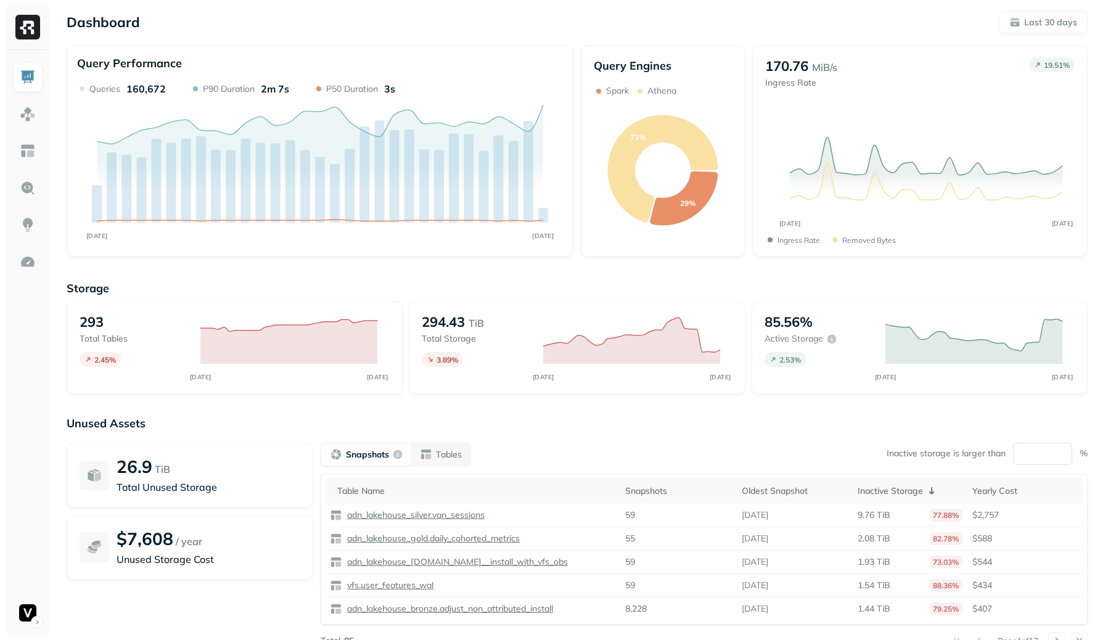
scroll to position [46, 0]
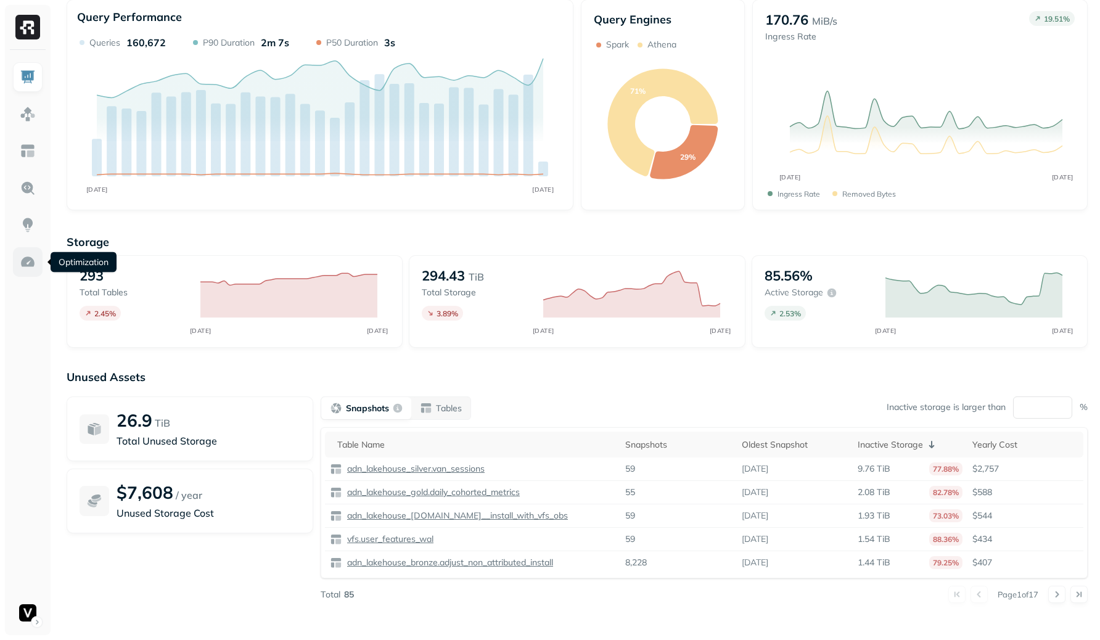
click at [32, 260] on img at bounding box center [28, 262] width 16 height 16
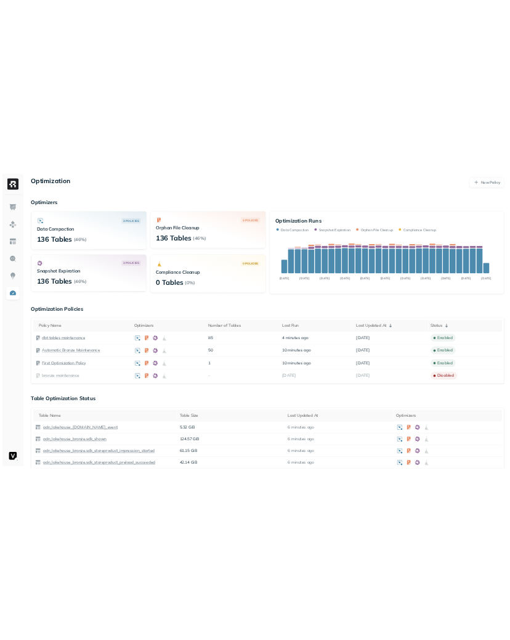
scroll to position [46, 0]
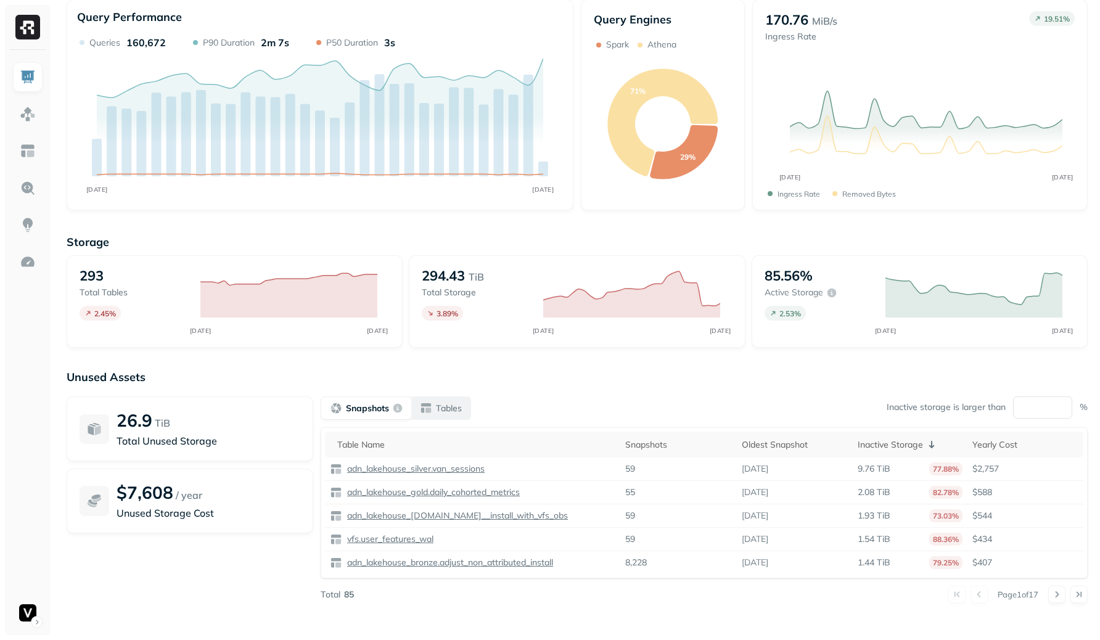
click at [445, 408] on p "Tables" at bounding box center [449, 409] width 26 height 12
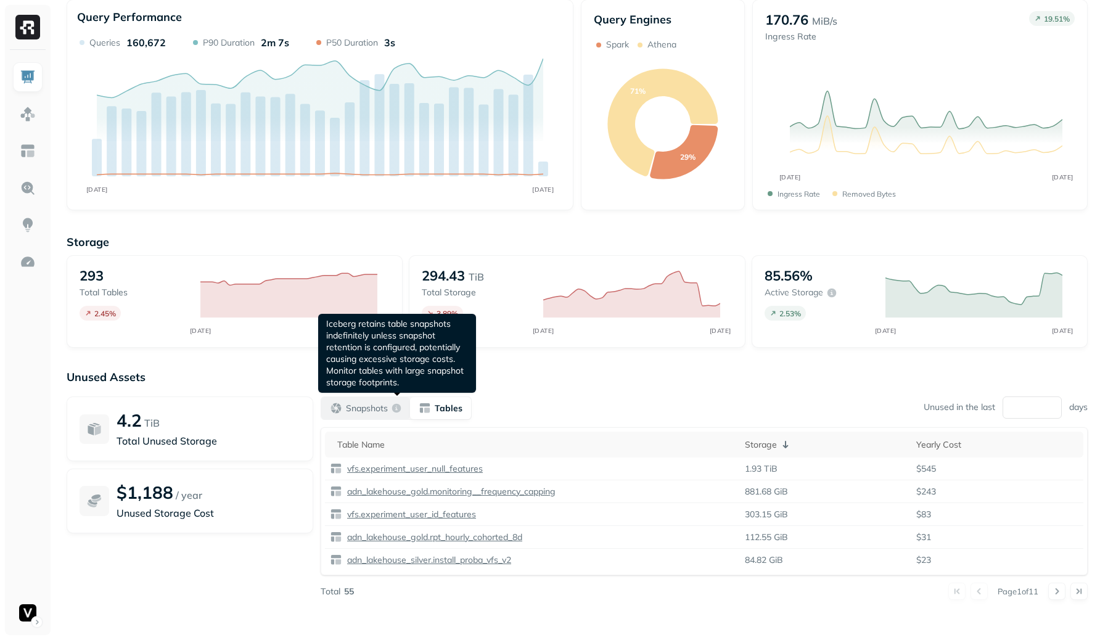
click at [384, 403] on p "Snapshots" at bounding box center [367, 409] width 42 height 12
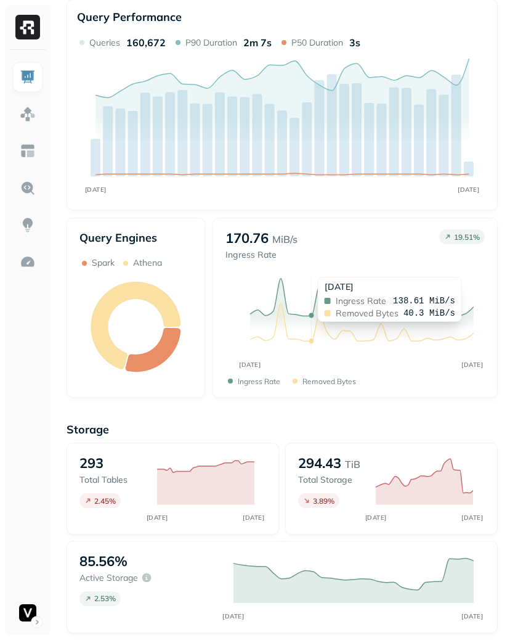
scroll to position [332, 0]
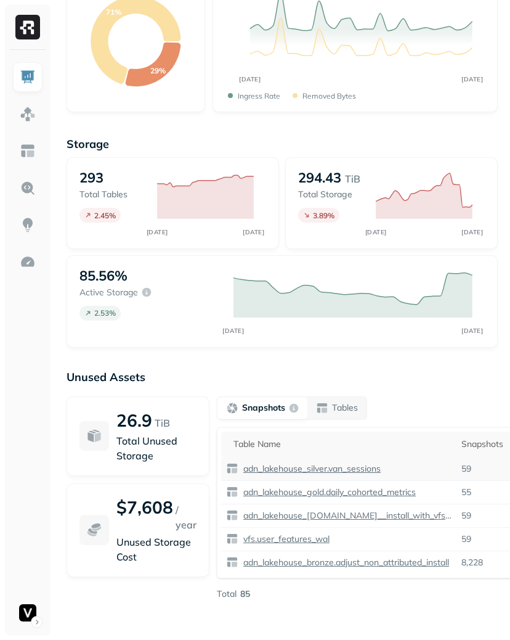
click at [491, 477] on td "59" at bounding box center [483, 468] width 52 height 23
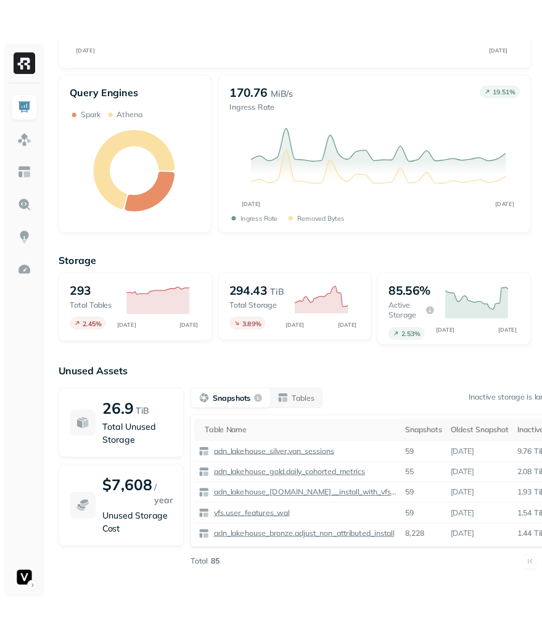
scroll to position [328, 0]
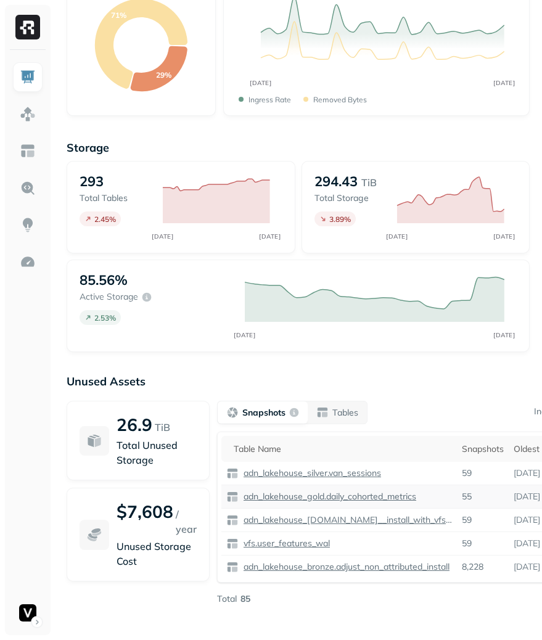
click at [484, 495] on div "55" at bounding box center [483, 497] width 42 height 12
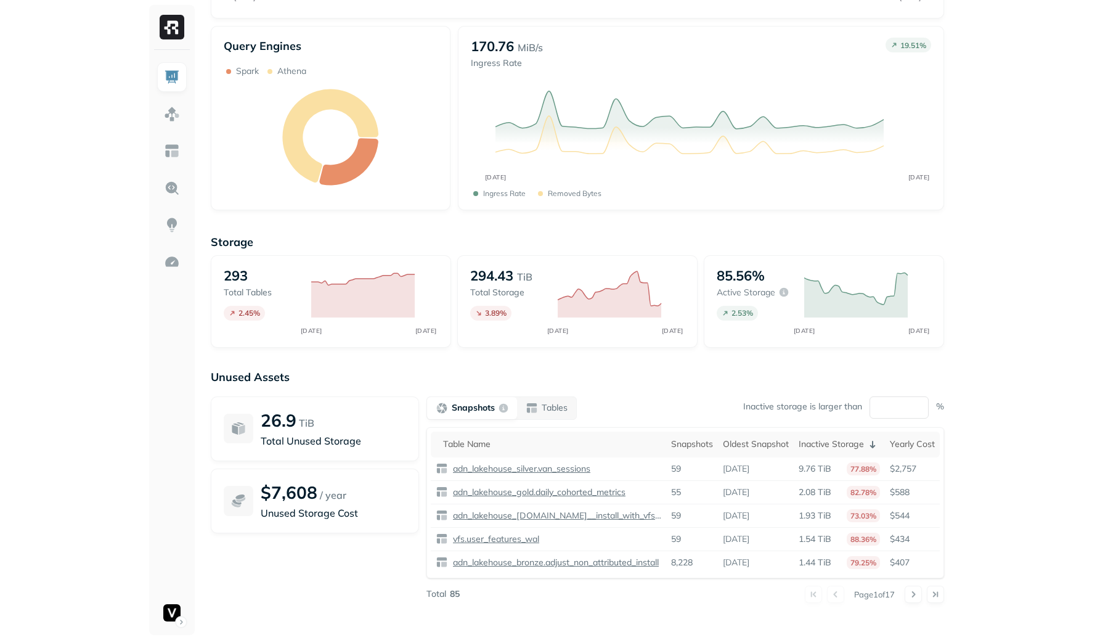
scroll to position [46, 0]
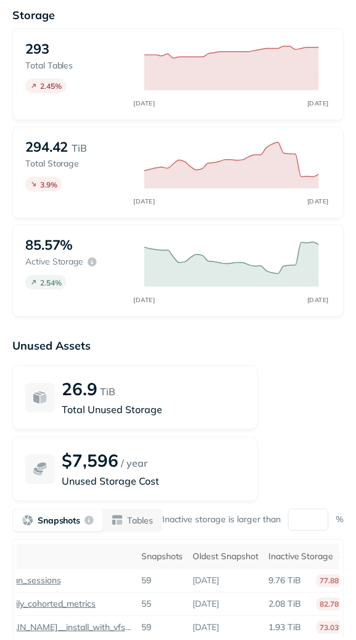
scroll to position [705, 0]
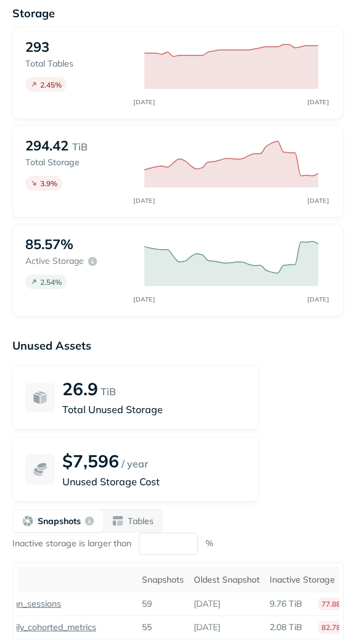
click at [277, 526] on div "Snapshots Tables Inactive storage is larger than ** %" at bounding box center [177, 532] width 331 height 46
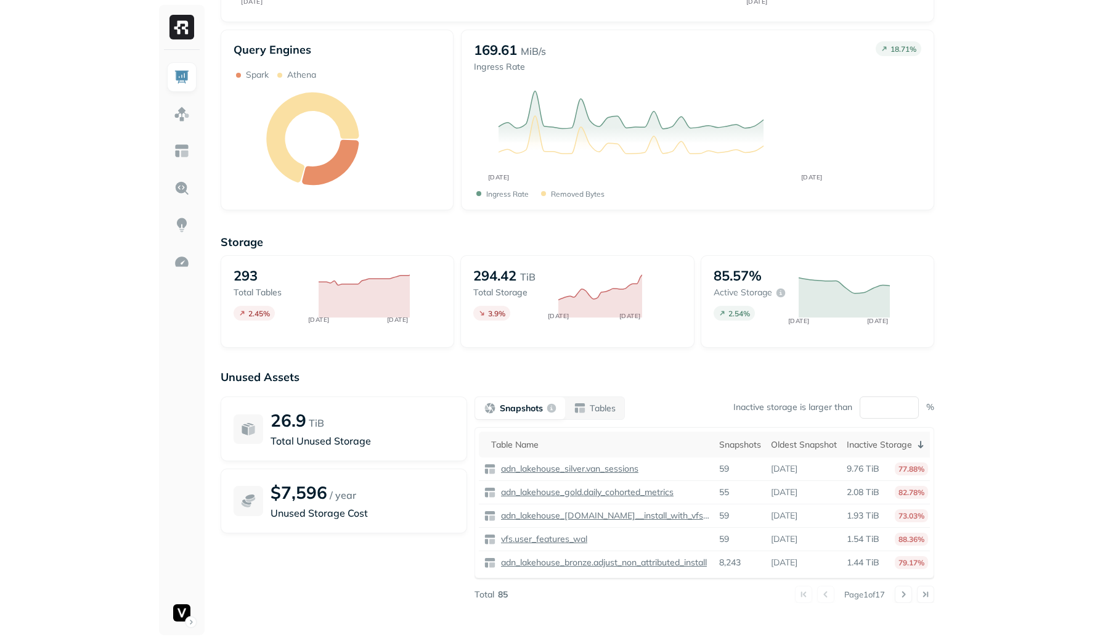
scroll to position [46, 0]
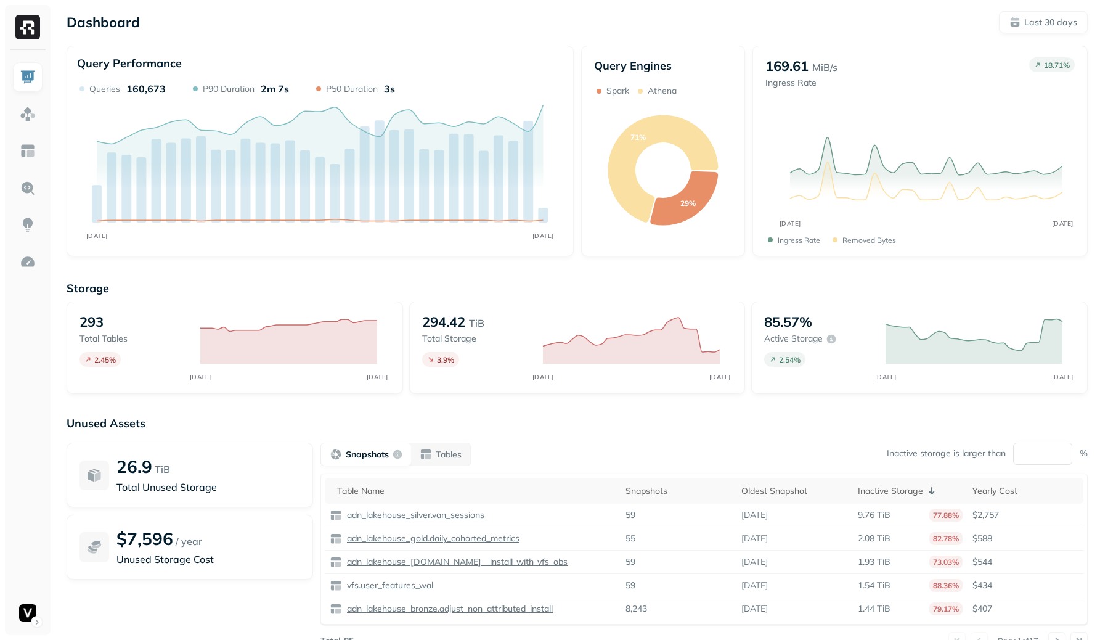
scroll to position [46, 0]
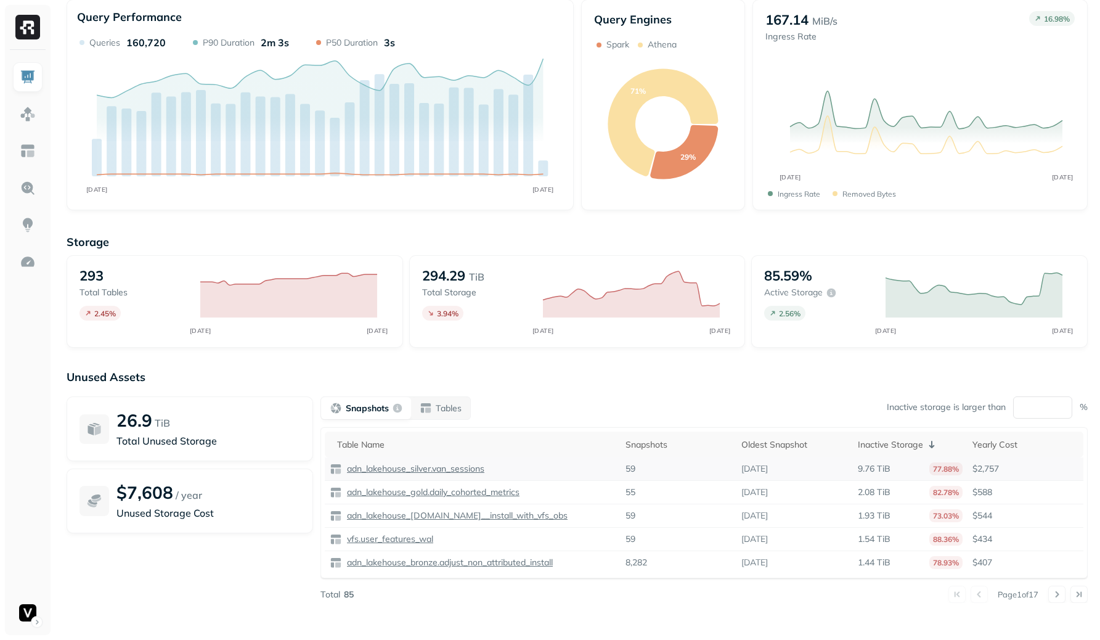
click at [420, 470] on p "adn_lakehouse_silver.van_sessions" at bounding box center [415, 469] width 140 height 12
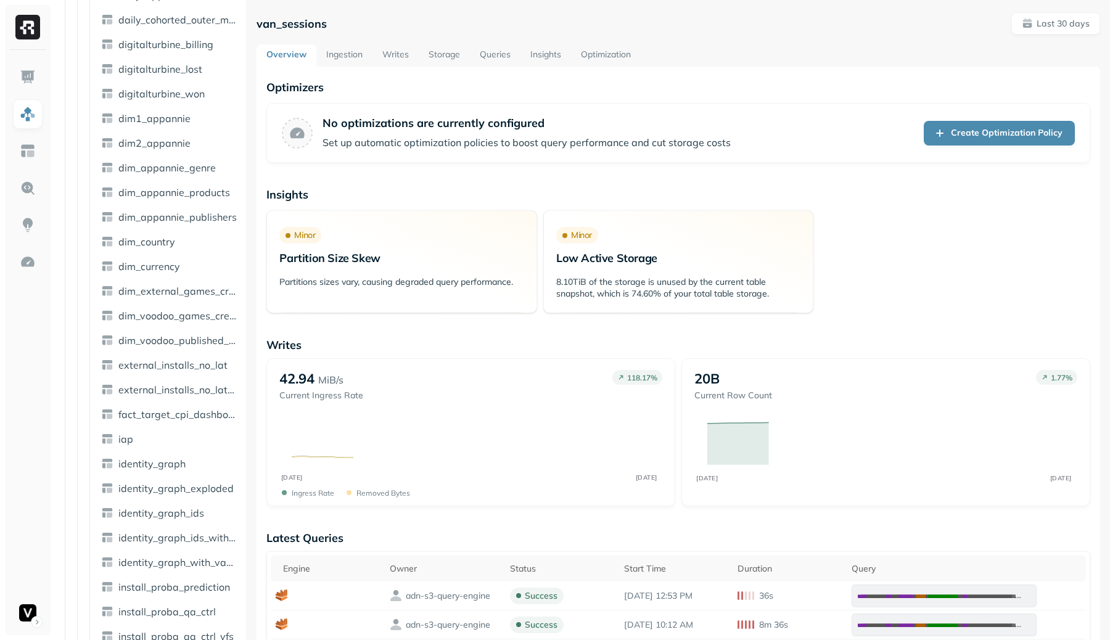
click at [477, 50] on link "Queries" at bounding box center [495, 55] width 51 height 22
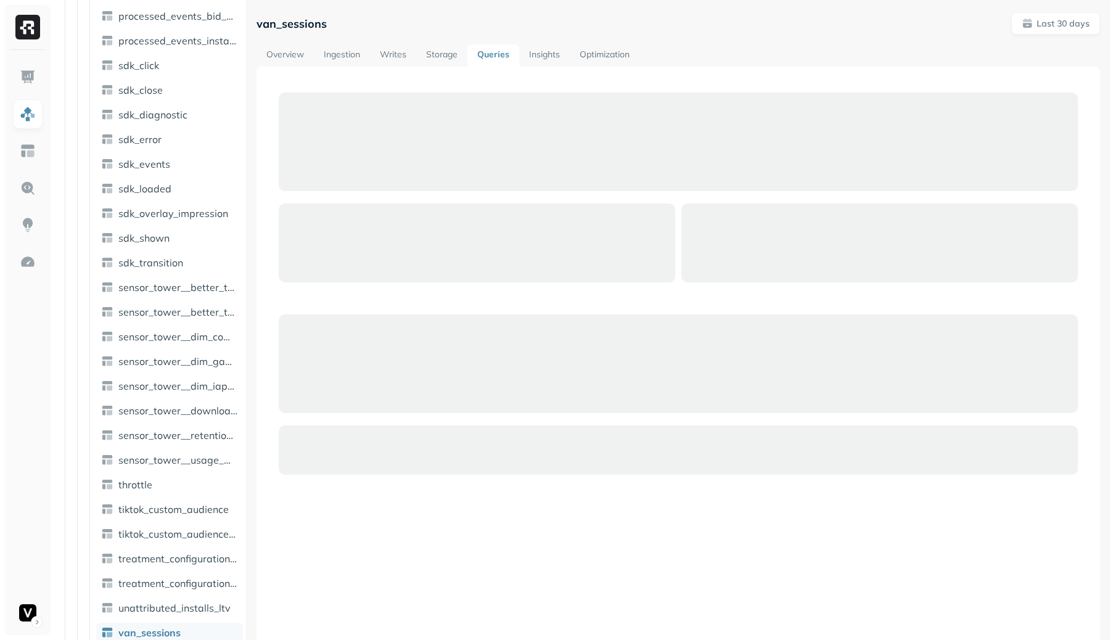
scroll to position [2187, 0]
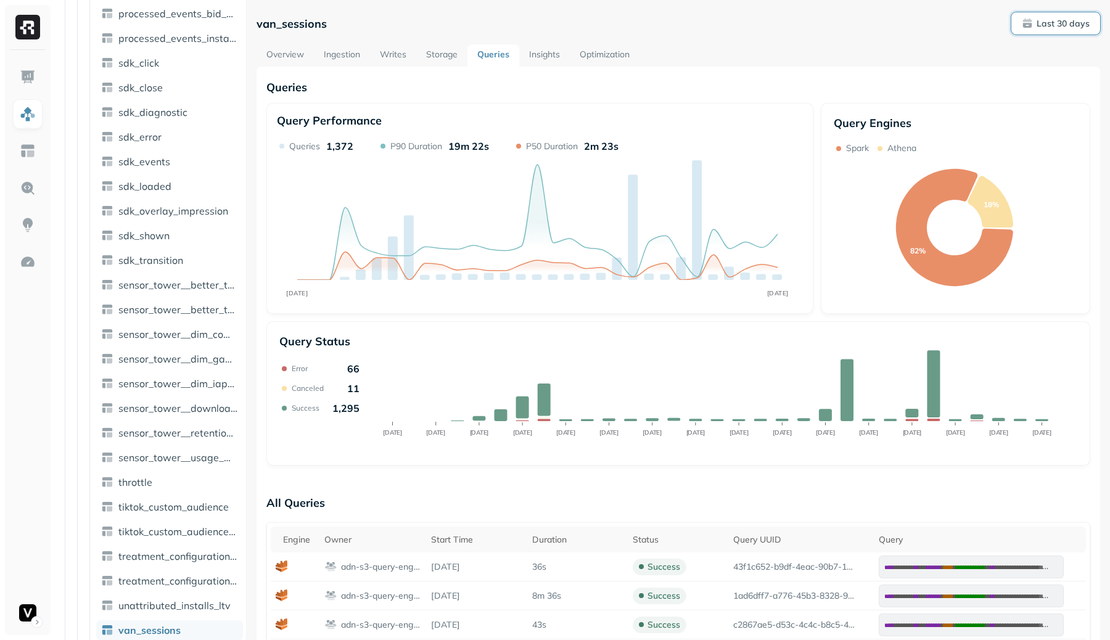
click at [1046, 20] on p "Last 30 days" at bounding box center [1062, 24] width 53 height 12
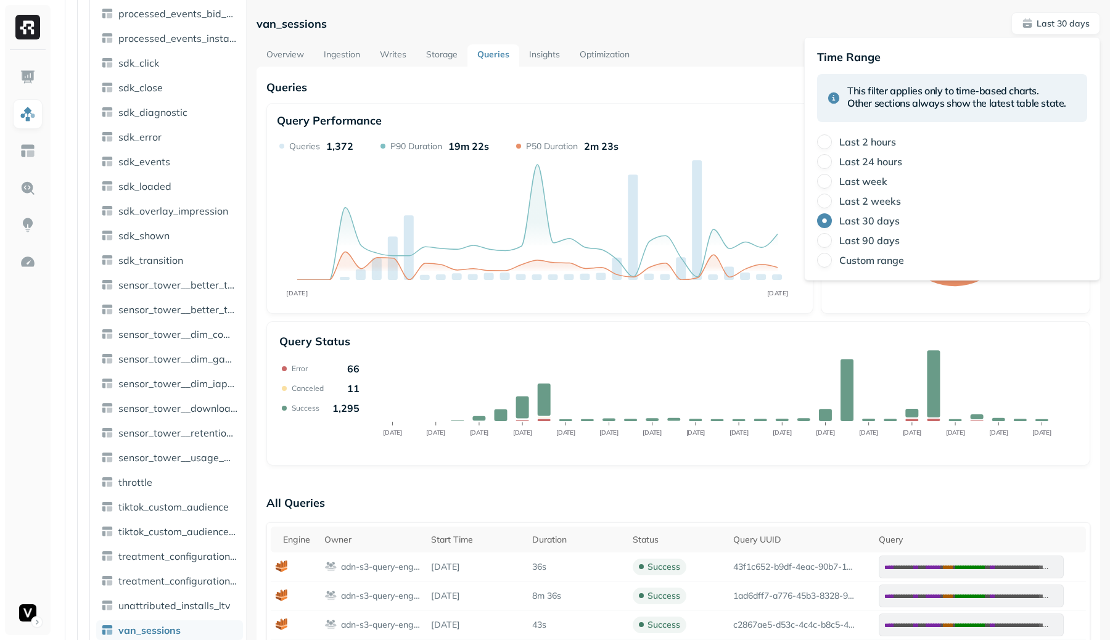
click at [887, 203] on label "Last 2 weeks" at bounding box center [870, 201] width 62 height 12
click at [832, 203] on button "Last 2 weeks" at bounding box center [824, 201] width 15 height 15
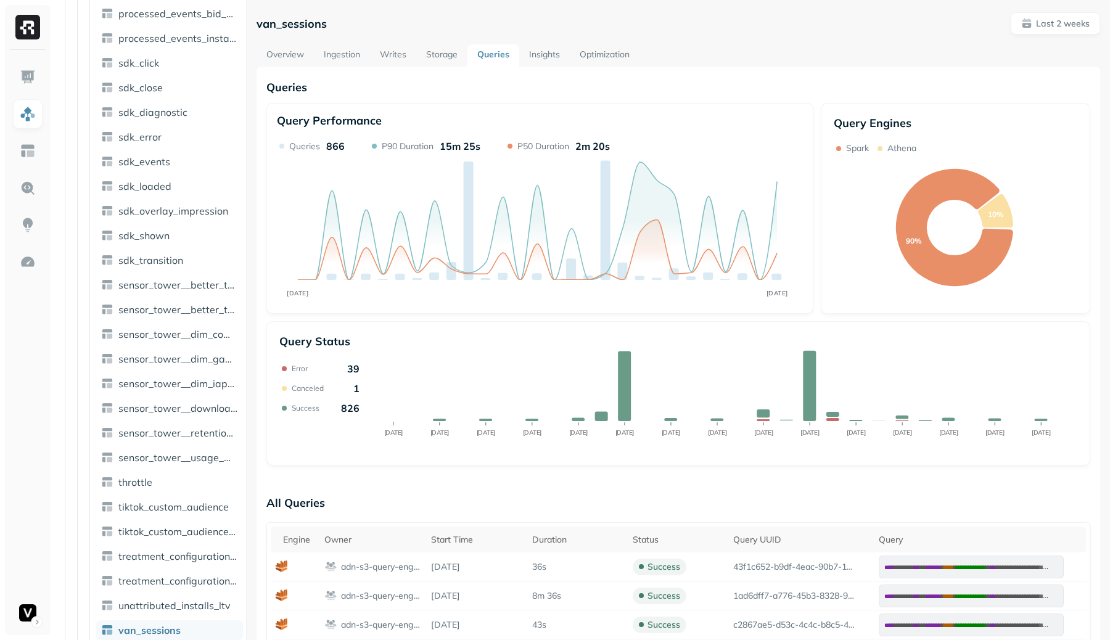
click at [272, 54] on link "Overview" at bounding box center [284, 55] width 57 height 22
click at [383, 52] on link "Writes" at bounding box center [393, 55] width 46 height 22
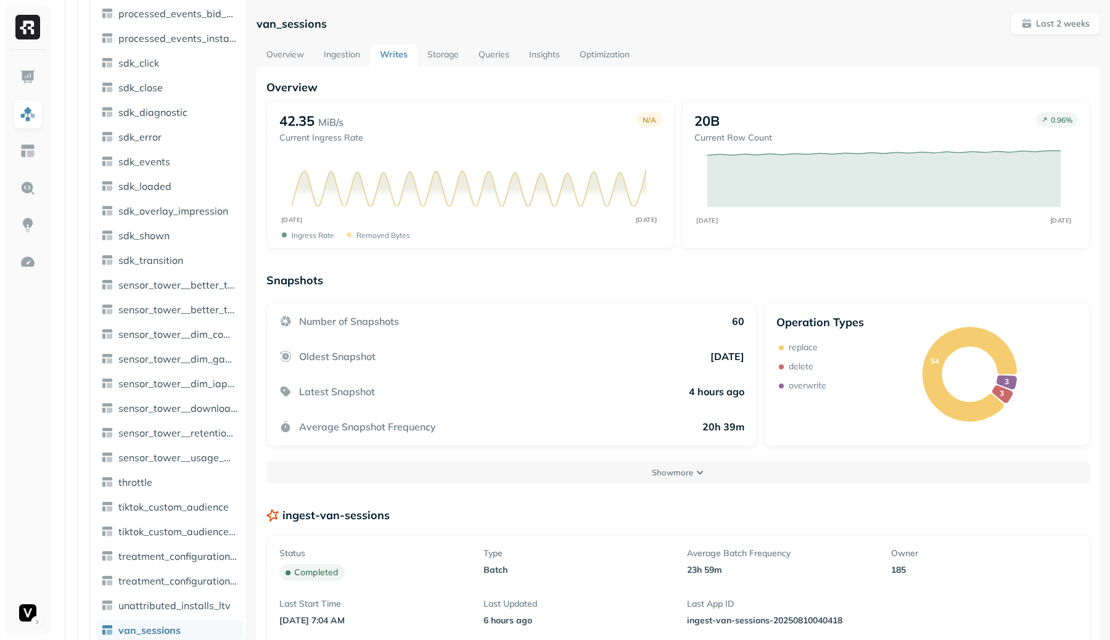
scroll to position [216, 0]
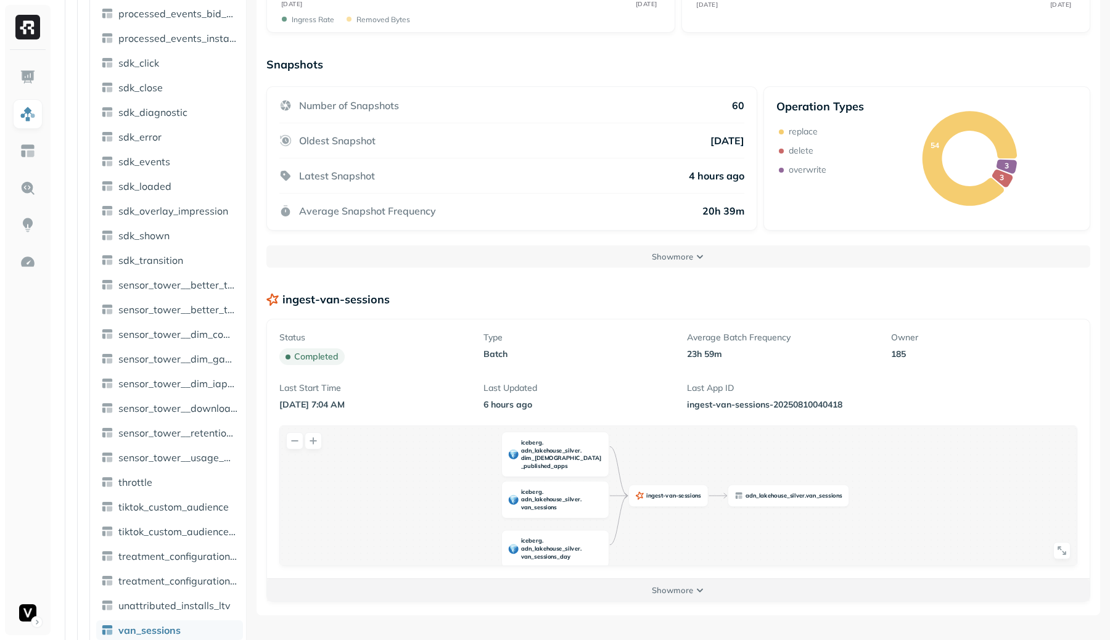
click at [684, 584] on p "Show more" at bounding box center [672, 590] width 41 height 12
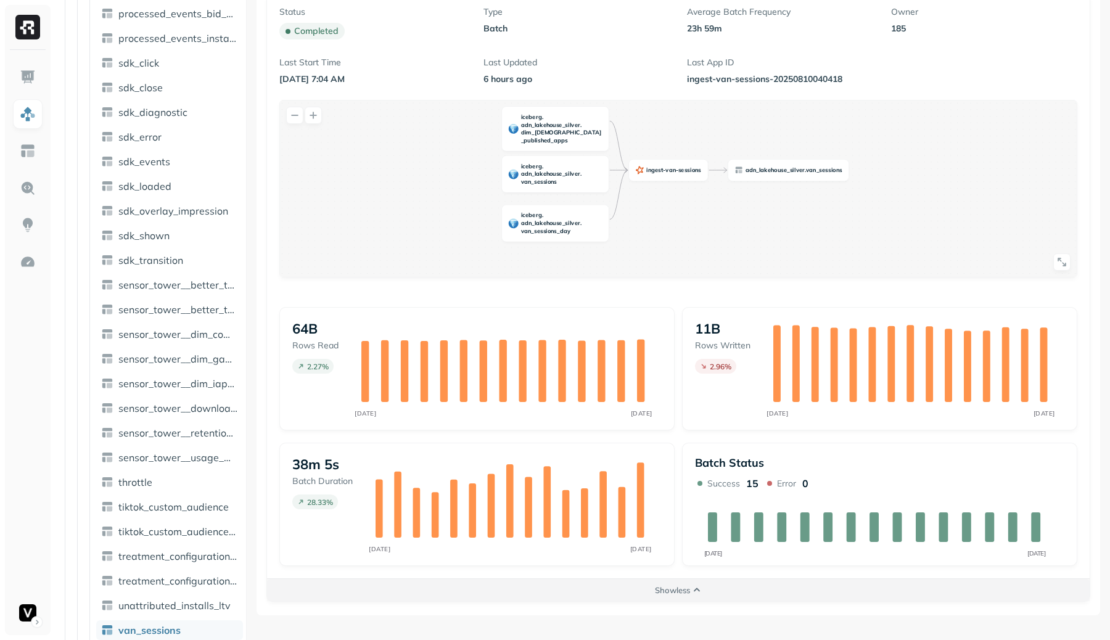
click at [690, 581] on button "Show less" at bounding box center [678, 590] width 822 height 22
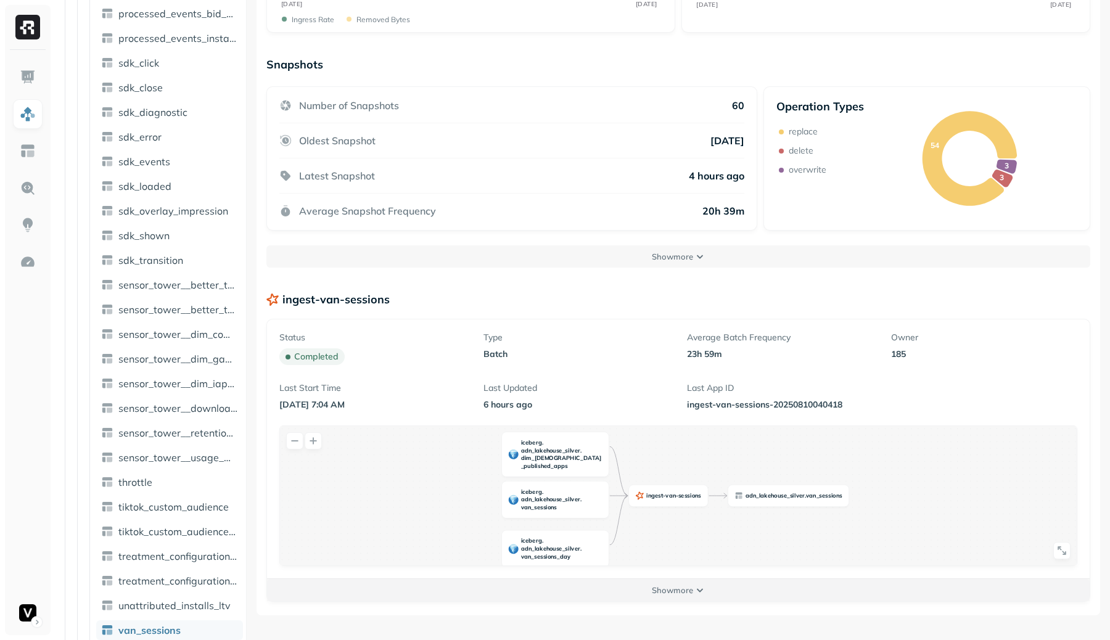
click at [692, 594] on button "Show more" at bounding box center [678, 590] width 822 height 22
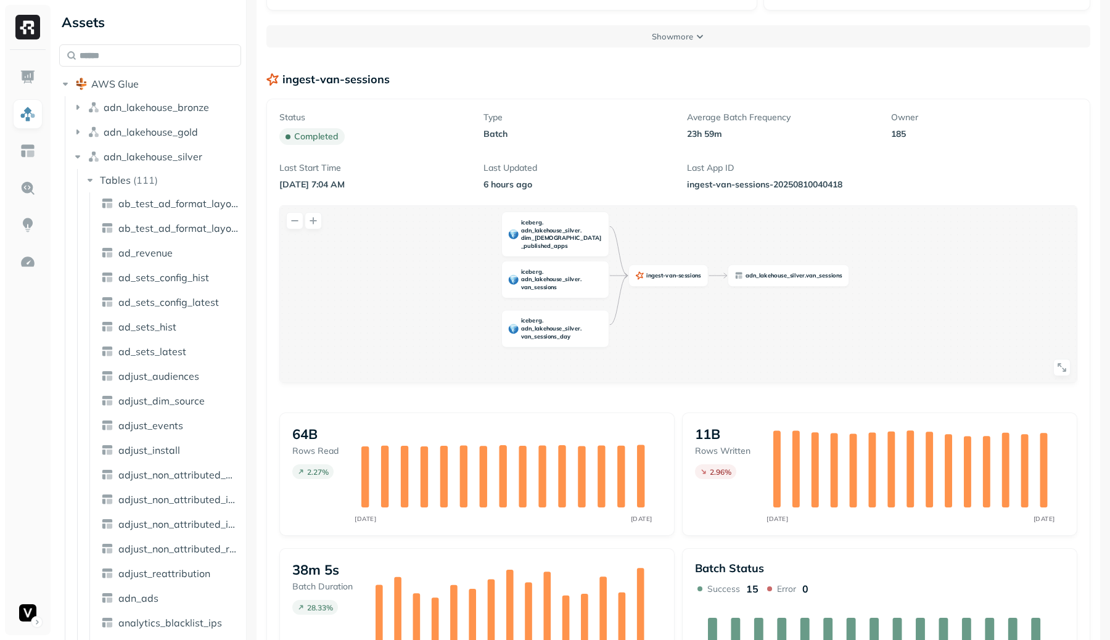
scroll to position [541, 0]
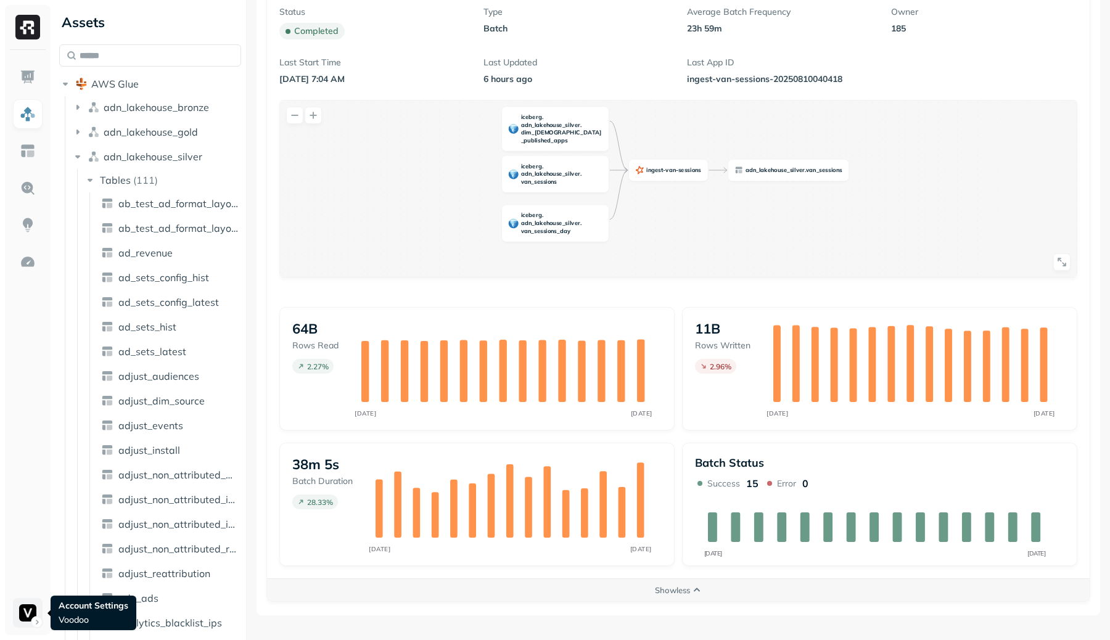
click at [39, 612] on html "Assets AWS Glue adn_lakehouse_bronze adn_lakehouse_gold adn_lakehouse_silver Ta…" at bounding box center [555, 320] width 1110 height 640
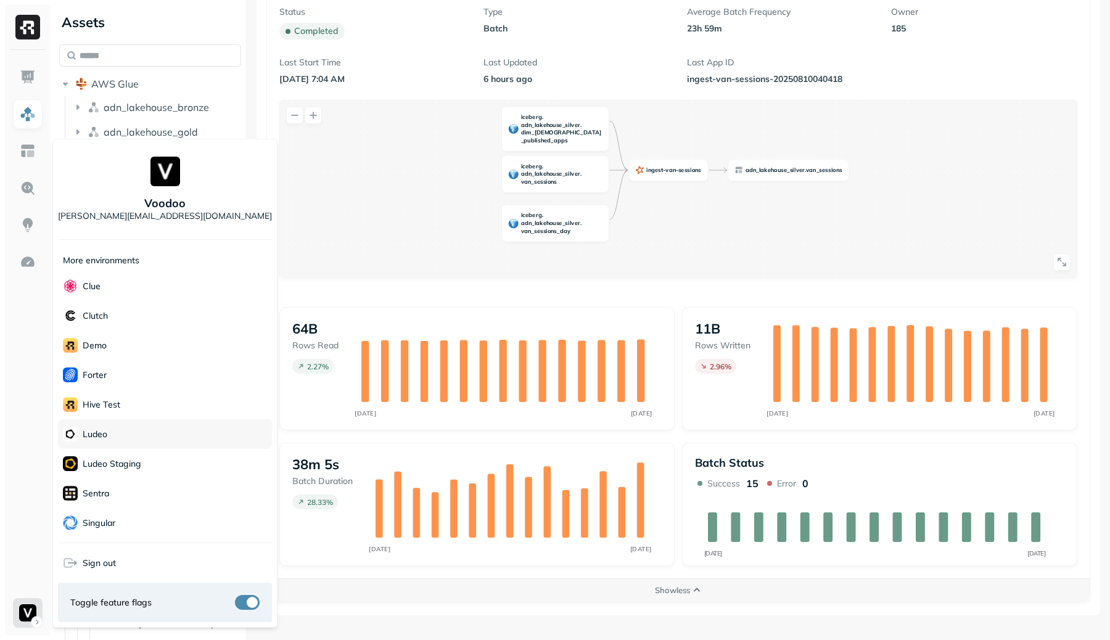
click at [186, 435] on div "Ludeo" at bounding box center [165, 434] width 214 height 30
